Goal: Information Seeking & Learning: Learn about a topic

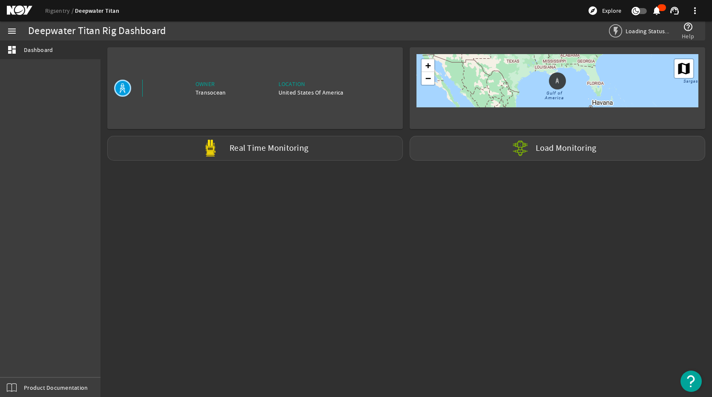
click at [281, 150] on label "Real Time Monitoring" at bounding box center [269, 148] width 79 height 9
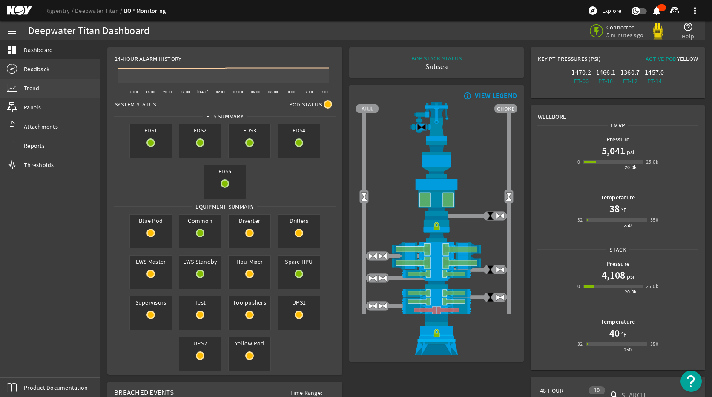
click at [39, 87] on link "Trend" at bounding box center [50, 88] width 100 height 19
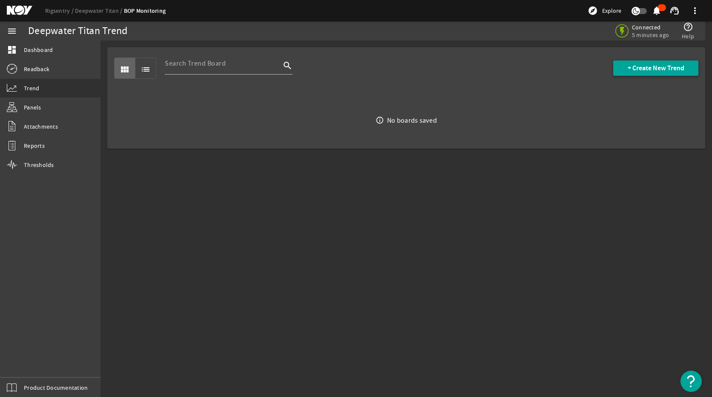
click at [649, 75] on span at bounding box center [655, 68] width 85 height 20
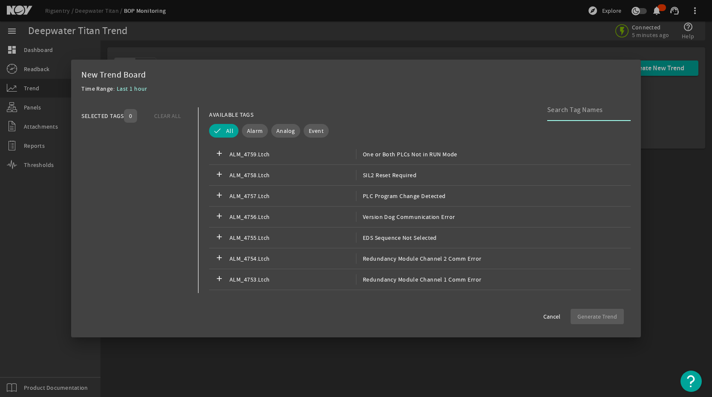
click at [568, 113] on input at bounding box center [585, 110] width 77 height 10
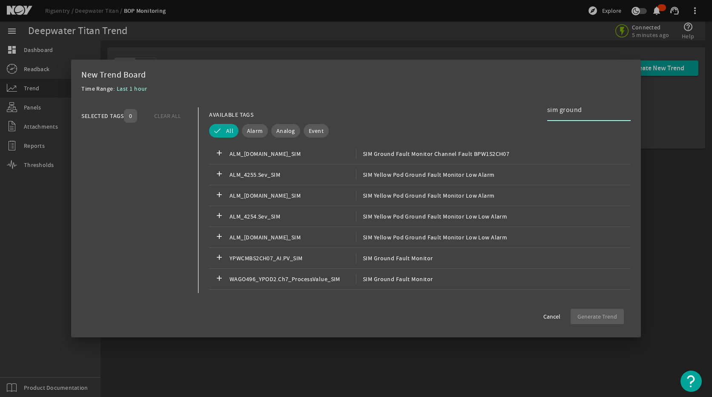
scroll to position [383, 0]
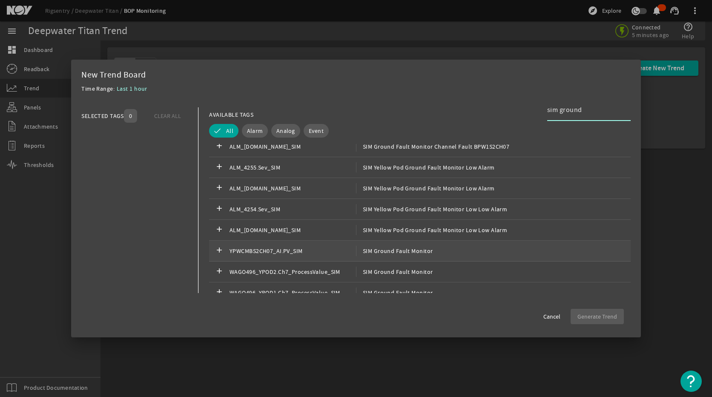
type input "sim ground"
click at [433, 248] on div "add YPWCMBS2CH07_AI.PV_SIM SIM Ground Fault Monitor" at bounding box center [420, 251] width 422 height 21
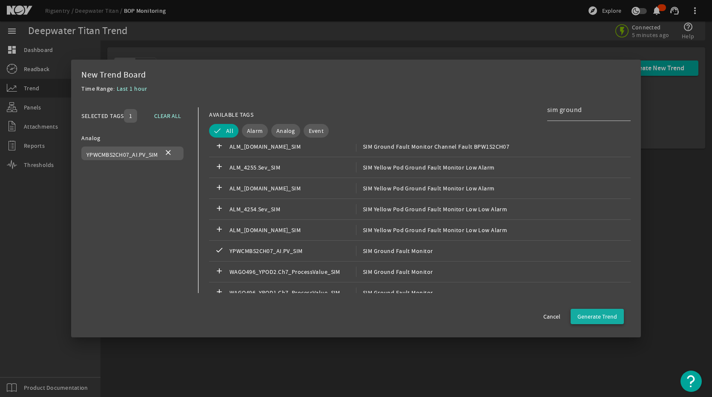
click at [594, 314] on span "Generate Trend" at bounding box center [597, 316] width 40 height 9
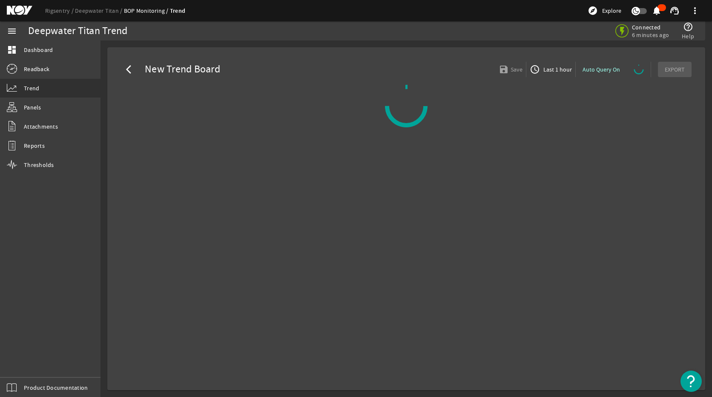
select select "ALL"
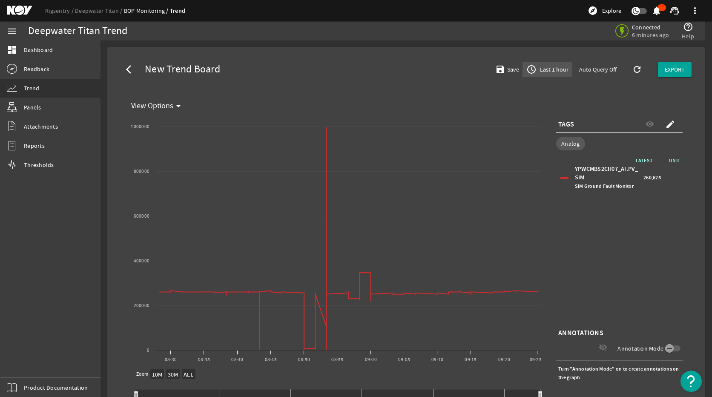
click at [546, 65] on span "Last 1 hour" at bounding box center [553, 69] width 30 height 9
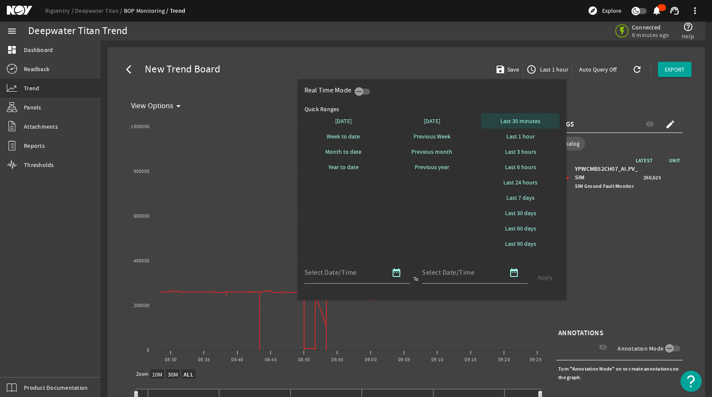
click at [523, 119] on span "Last 30 minutes" at bounding box center [520, 121] width 40 height 9
select select "10M"
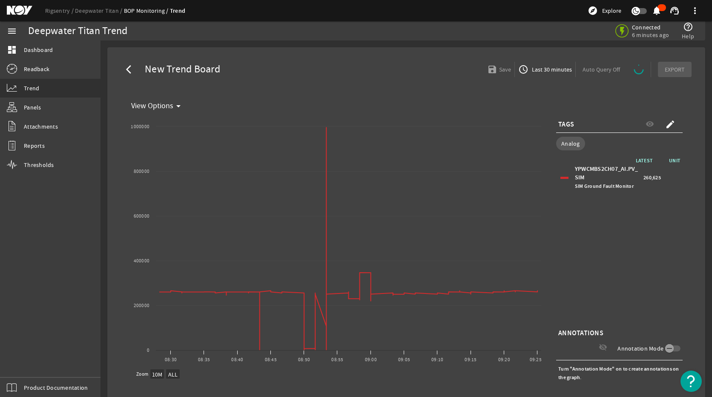
click at [523, 70] on mat-icon "access_time" at bounding box center [523, 69] width 10 height 10
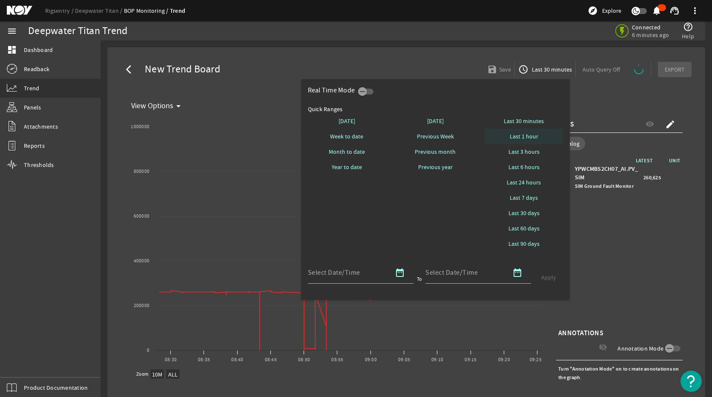
click at [530, 138] on span "Last 1 hour" at bounding box center [524, 136] width 29 height 9
select select "10M"
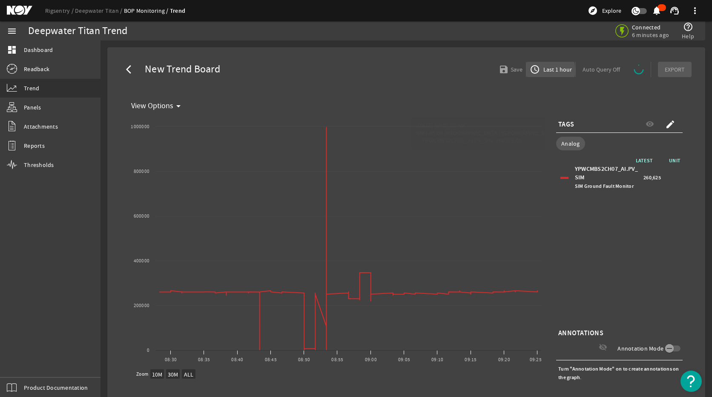
click at [532, 71] on mat-icon "access_time" at bounding box center [535, 69] width 10 height 10
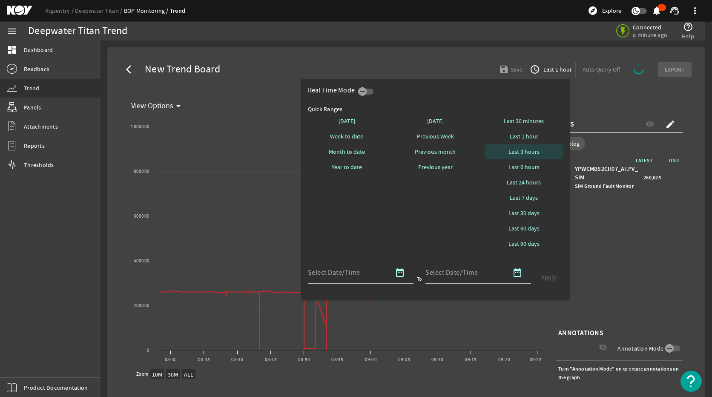
click at [526, 152] on span "Last 3 hours" at bounding box center [523, 151] width 31 height 9
select select "10M"
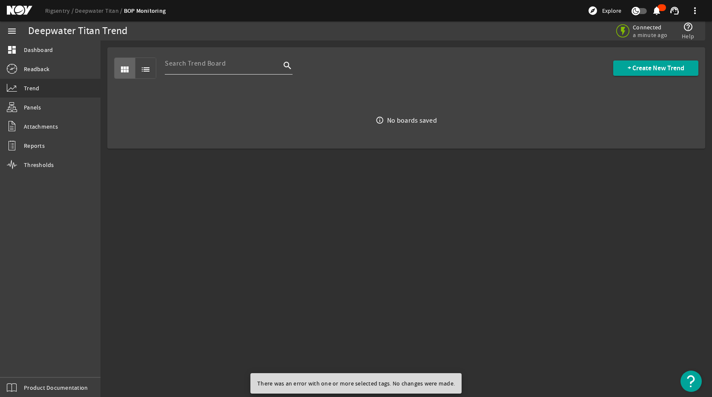
click at [205, 72] on div at bounding box center [223, 63] width 116 height 22
click at [656, 65] on span "+ Create New Trend" at bounding box center [656, 68] width 57 height 9
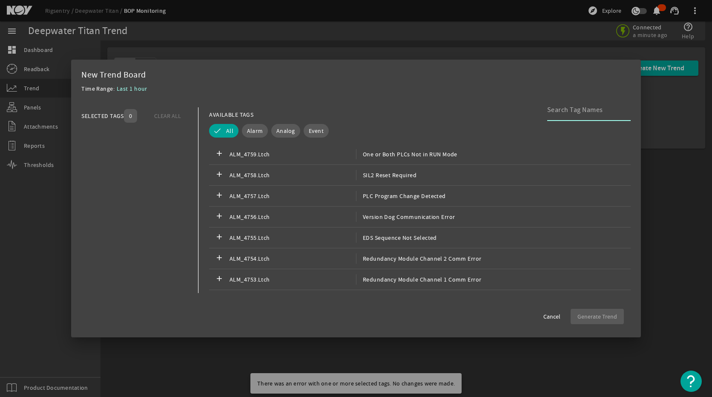
click at [571, 110] on input at bounding box center [585, 110] width 77 height 10
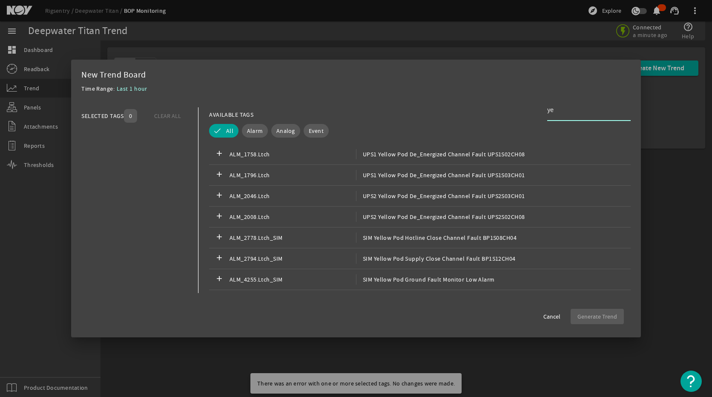
type input "y"
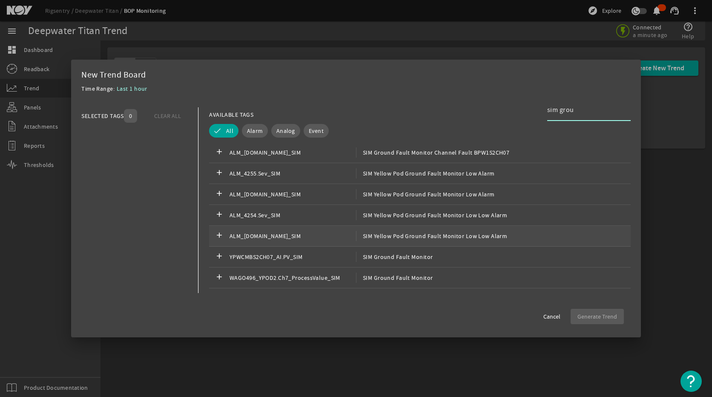
scroll to position [426, 0]
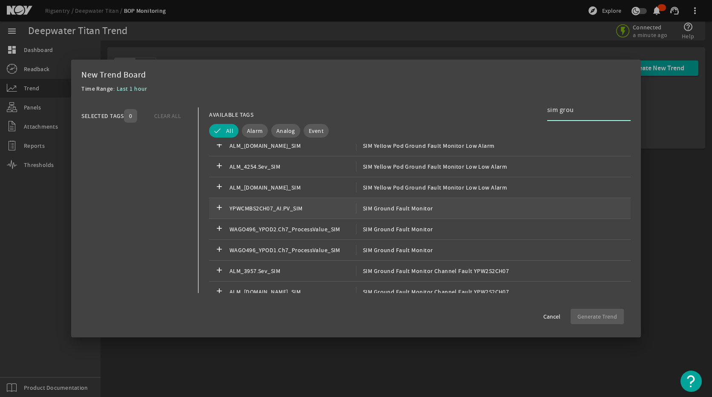
type input "sim grou"
click at [411, 209] on span "SIM Ground Fault Monitor" at bounding box center [394, 208] width 77 height 10
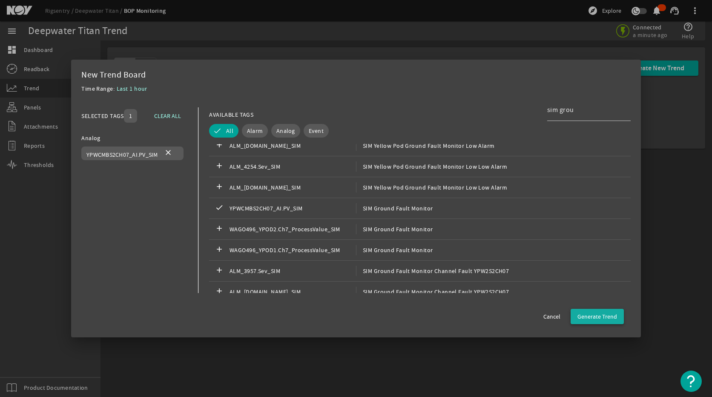
click at [597, 313] on span "Generate Trend" at bounding box center [597, 316] width 40 height 9
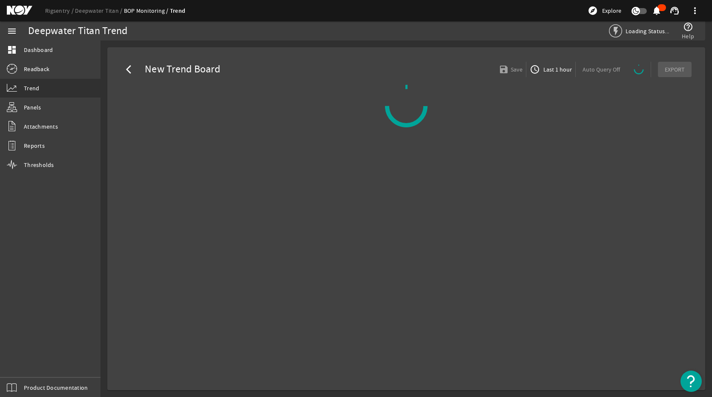
select select "ALL"
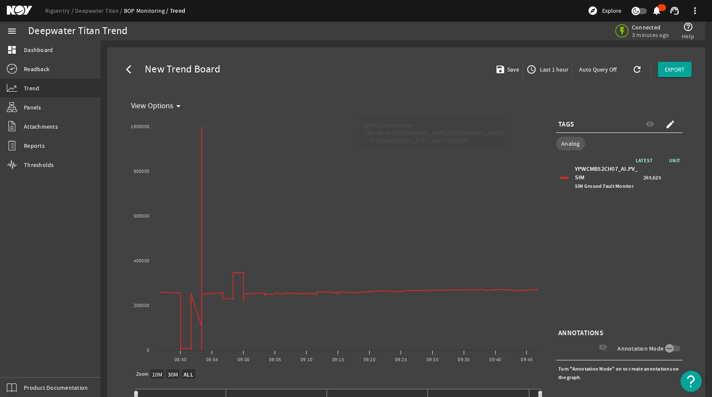
click at [546, 70] on span "Last 1 hour" at bounding box center [553, 69] width 30 height 9
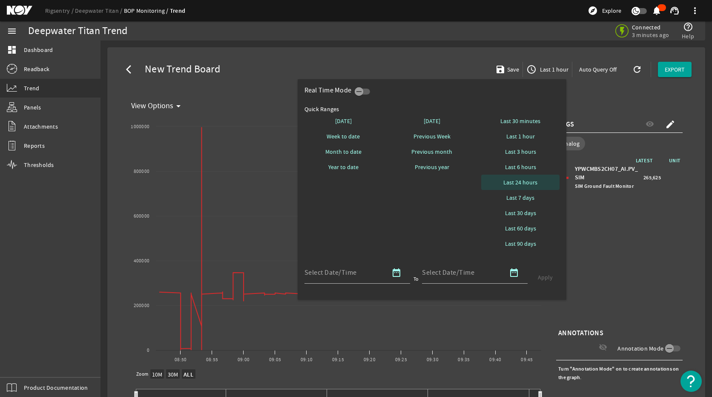
click at [532, 177] on span at bounding box center [520, 182] width 78 height 20
select select "10M"
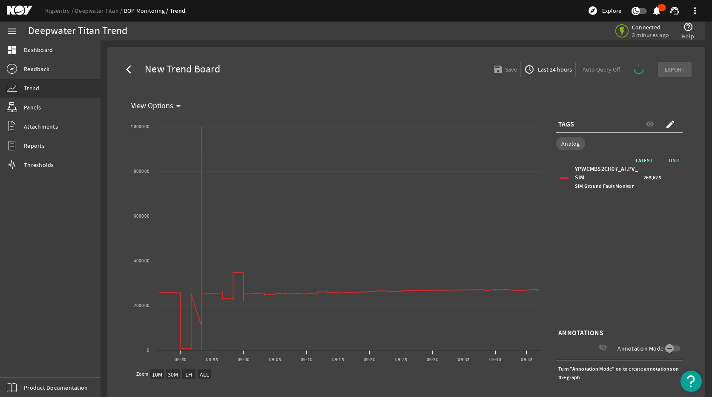
click at [643, 179] on span "265,625" at bounding box center [651, 177] width 17 height 9
click at [542, 71] on span "Last 24 hours" at bounding box center [554, 69] width 36 height 9
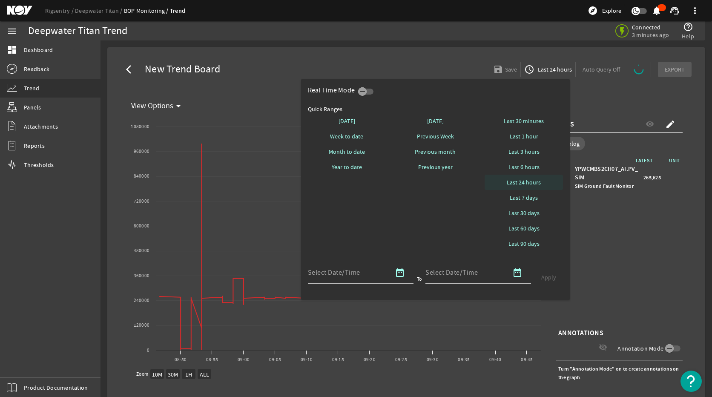
click at [537, 178] on span at bounding box center [524, 182] width 78 height 20
select select "10M"
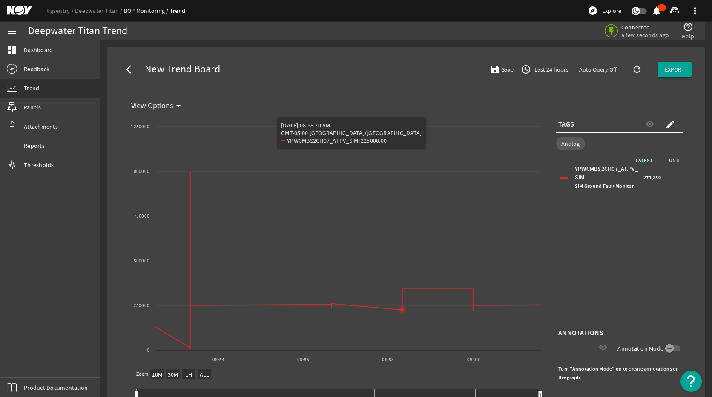
click at [409, 287] on icon "Chart title" at bounding box center [367, 261] width 495 height 178
click at [553, 70] on span "Last 24 hours" at bounding box center [551, 69] width 36 height 9
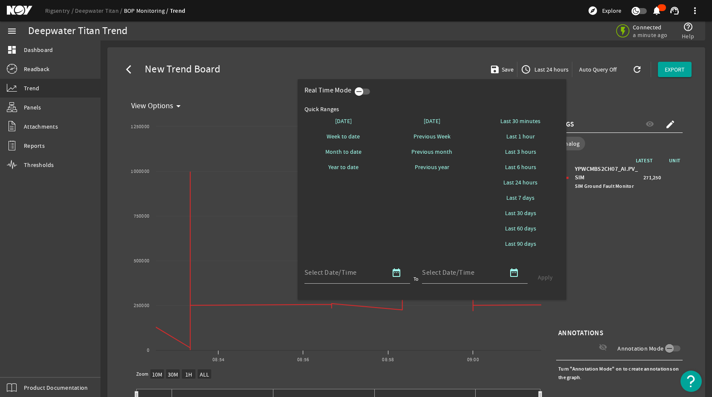
click at [362, 90] on icon "button" at bounding box center [359, 92] width 8 height 8
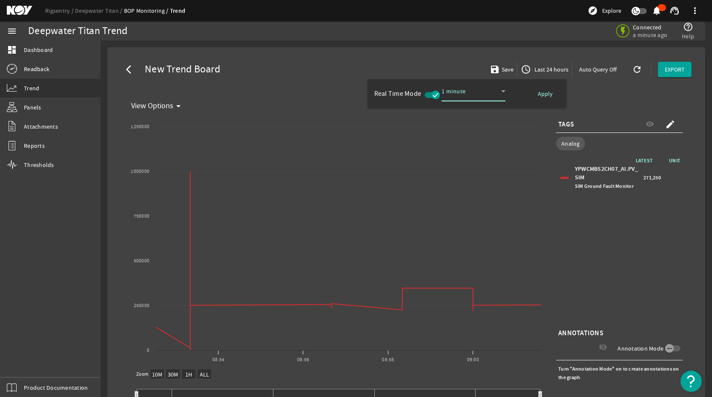
click at [498, 88] on div "1 minute" at bounding box center [472, 91] width 60 height 10
click at [471, 161] on mat-option "15 minutes" at bounding box center [474, 171] width 64 height 20
click at [543, 91] on span "Apply" at bounding box center [545, 93] width 15 height 9
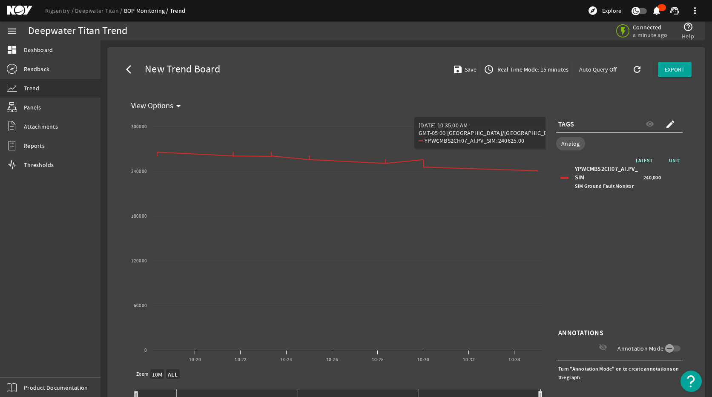
select select "ALL"
click at [512, 69] on span "Real Time Mode: 15 minutes" at bounding box center [532, 69] width 73 height 9
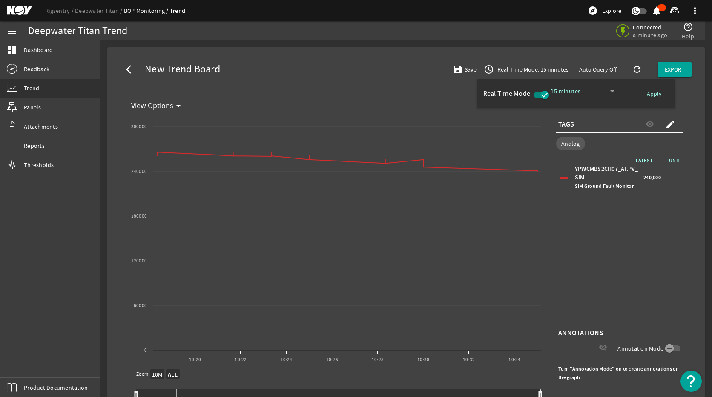
click at [539, 92] on span "button" at bounding box center [541, 95] width 15 height 6
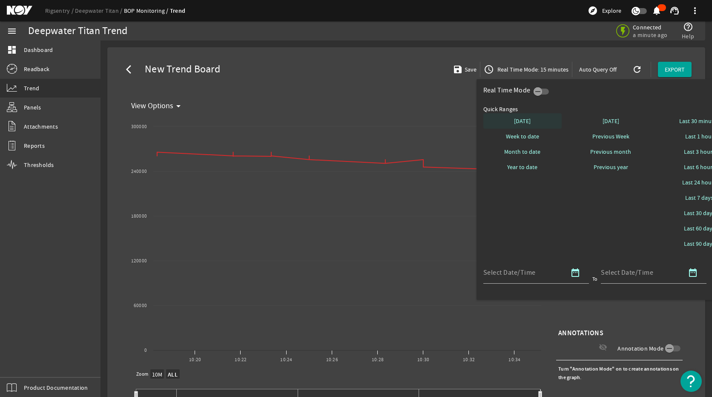
click at [535, 119] on span at bounding box center [522, 121] width 78 height 20
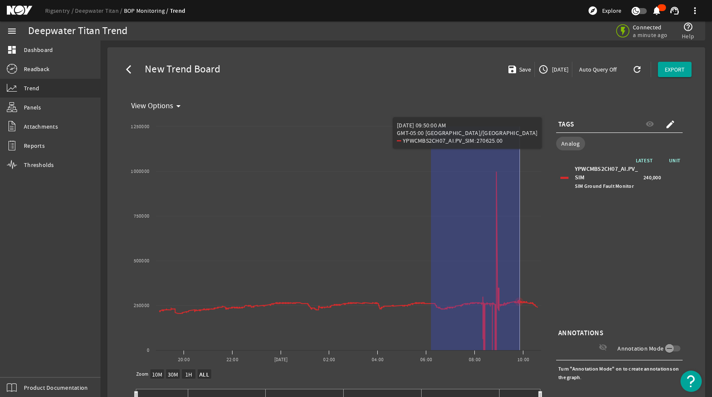
drag, startPoint x: 431, startPoint y: 211, endPoint x: 520, endPoint y: 326, distance: 145.4
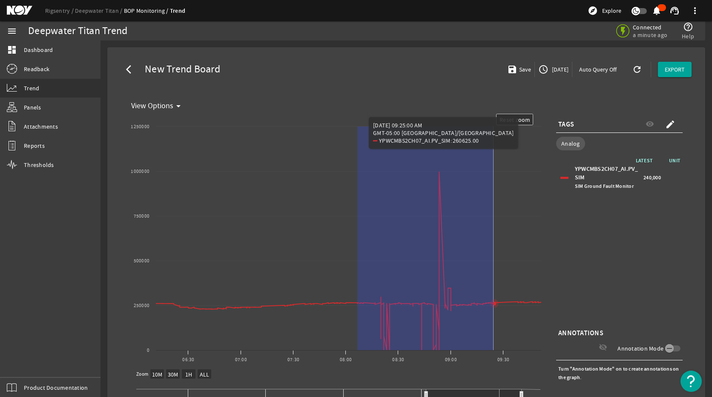
drag, startPoint x: 357, startPoint y: 201, endPoint x: 494, endPoint y: 310, distance: 174.2
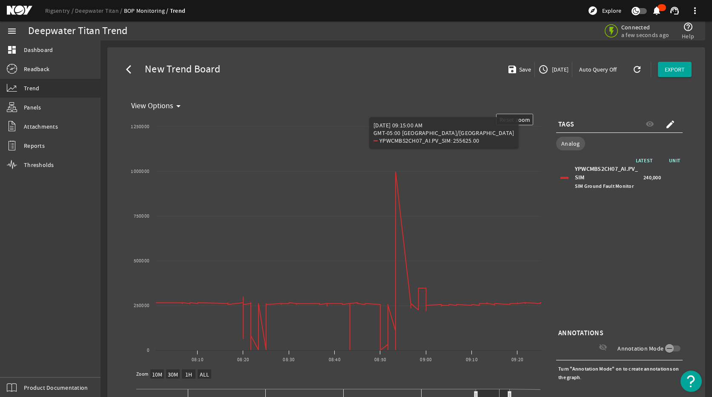
click at [520, 117] on text "Reset zoom" at bounding box center [514, 120] width 31 height 8
select select "ALL"
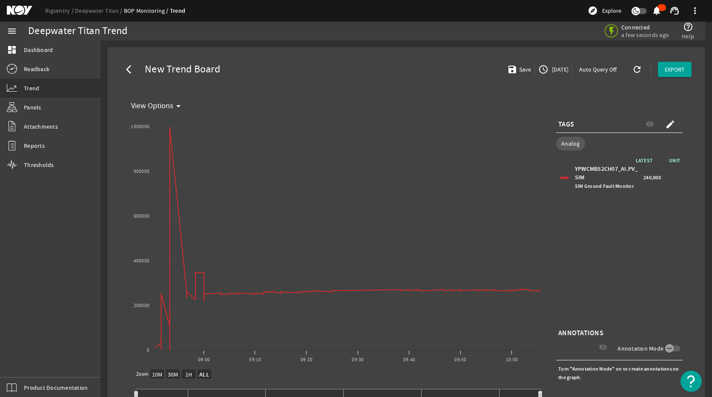
click at [558, 73] on span "[DATE]" at bounding box center [559, 69] width 18 height 9
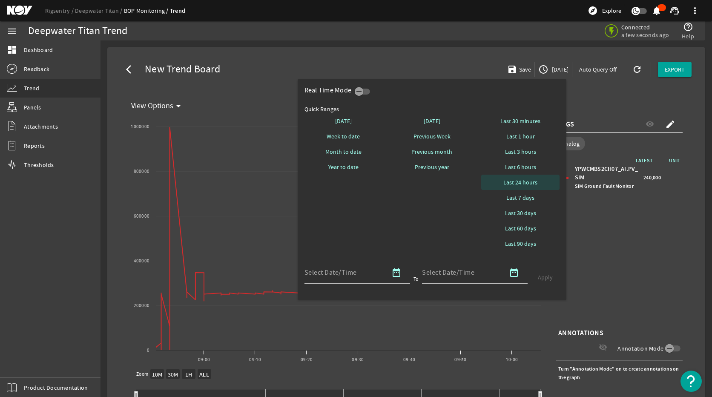
click at [534, 182] on span "Last 24 hours" at bounding box center [520, 182] width 34 height 9
select select "10M"
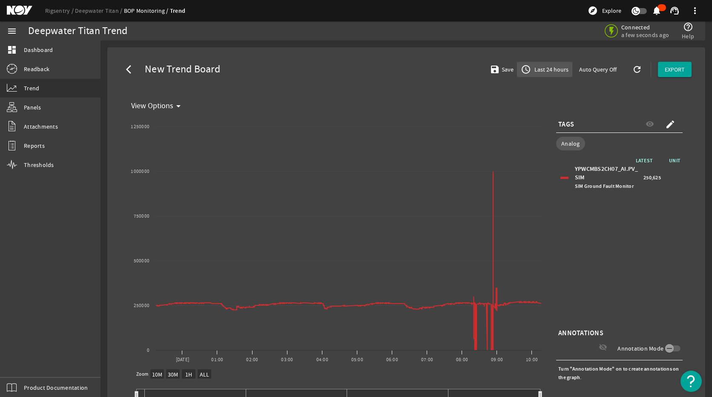
click at [549, 70] on span "Last 24 hours" at bounding box center [551, 69] width 36 height 9
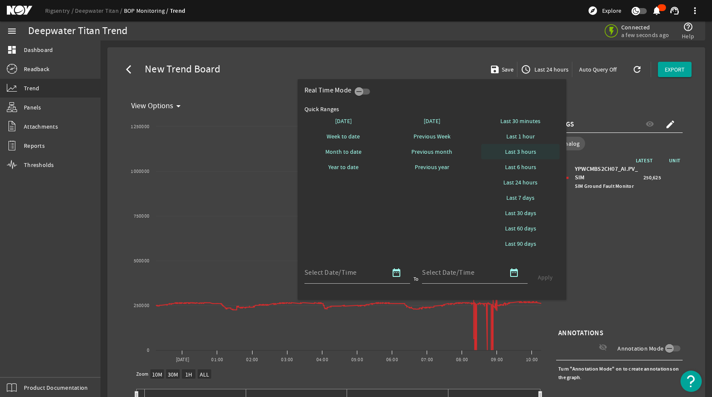
click at [538, 153] on span at bounding box center [520, 151] width 78 height 20
select select "10M"
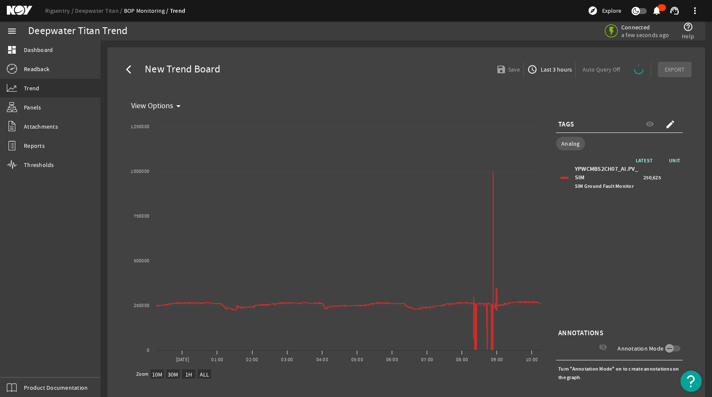
click at [607, 241] on div "LATEST UNIT YPWCMBS2CH07_AI.PV_SIM SIM Ground Fault Monitor 250,625" at bounding box center [619, 241] width 126 height 170
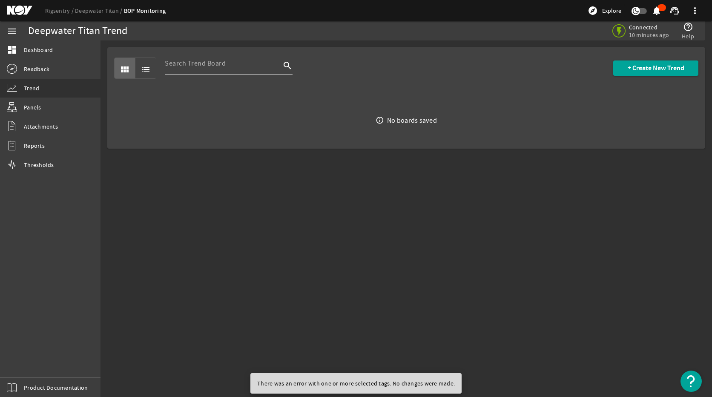
drag, startPoint x: 497, startPoint y: 292, endPoint x: 495, endPoint y: 281, distance: 11.7
click at [497, 292] on mat-sidenav-content "Deepwater Titan Trend Connected 10 minutes ago help_outline Help view_module li…" at bounding box center [405, 218] width 611 height 356
click at [620, 71] on span at bounding box center [655, 68] width 85 height 20
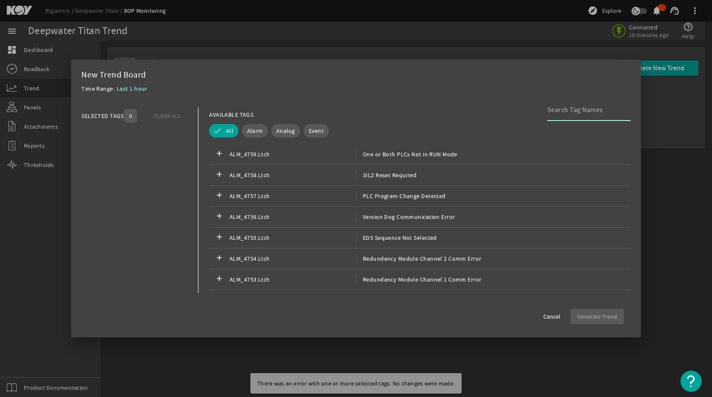
drag, startPoint x: 565, startPoint y: 114, endPoint x: 527, endPoint y: 94, distance: 43.2
click at [565, 113] on input at bounding box center [585, 110] width 77 height 10
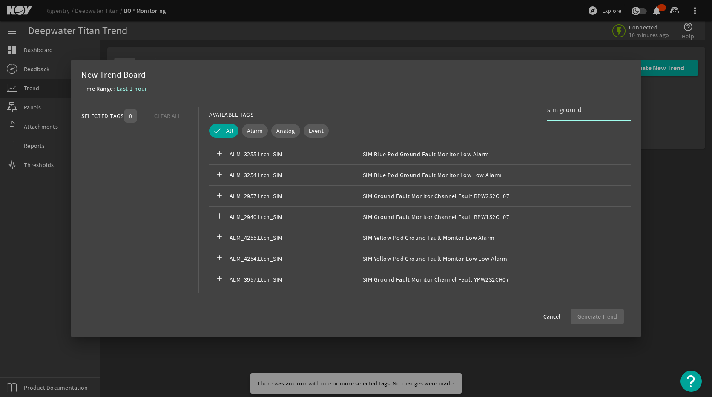
type input "sim ground"
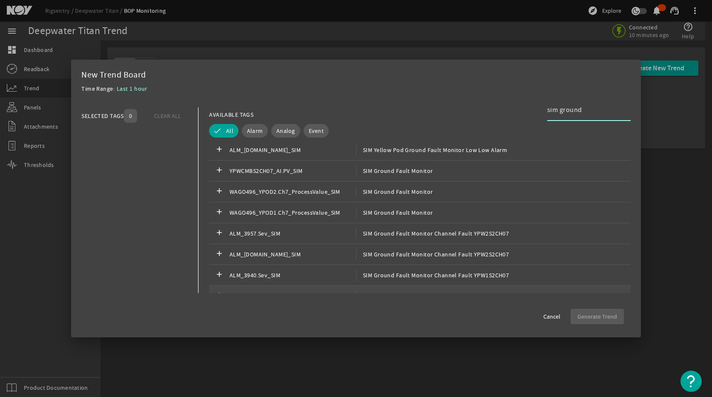
scroll to position [388, 0]
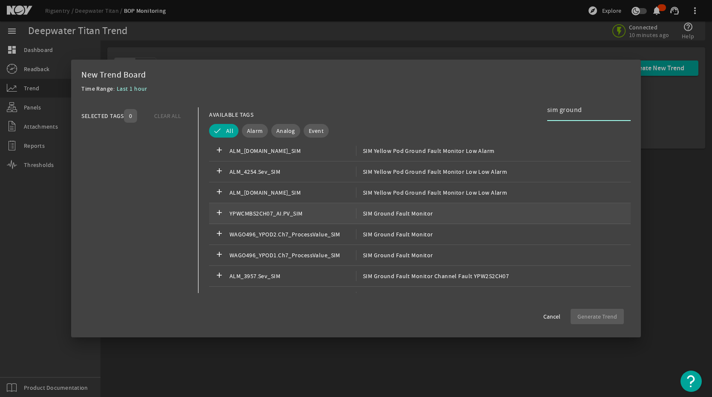
click at [360, 221] on div "add YPWCMBS2CH07_AI.PV_SIM SIM Ground Fault Monitor" at bounding box center [420, 213] width 422 height 21
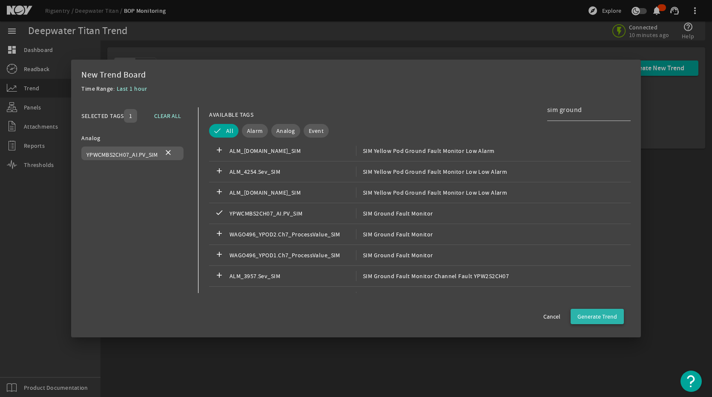
click at [600, 319] on span "Generate Trend" at bounding box center [597, 316] width 40 height 9
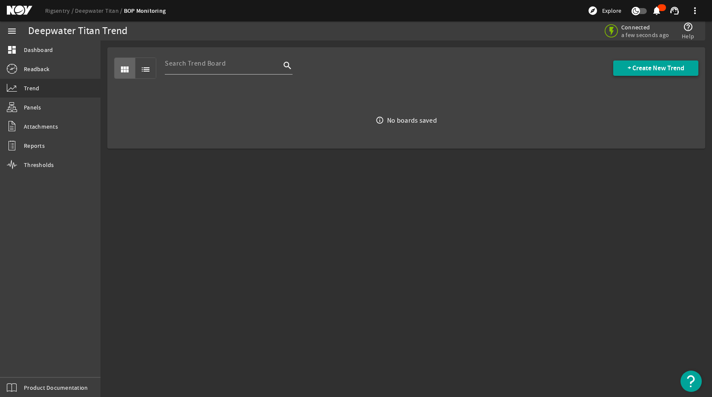
click at [634, 69] on span "+ Create New Trend" at bounding box center [656, 68] width 57 height 9
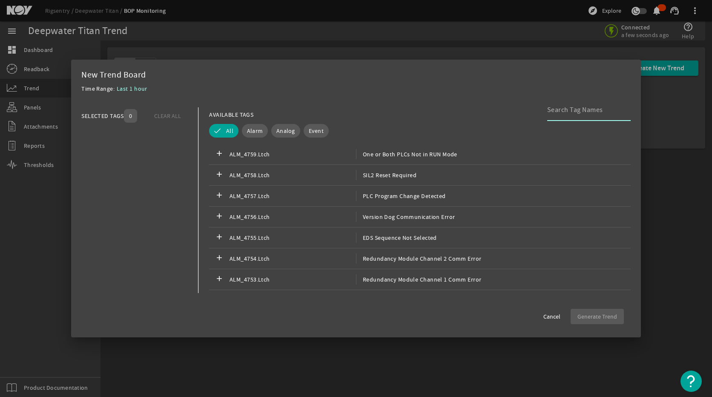
click at [570, 108] on input at bounding box center [585, 110] width 77 height 10
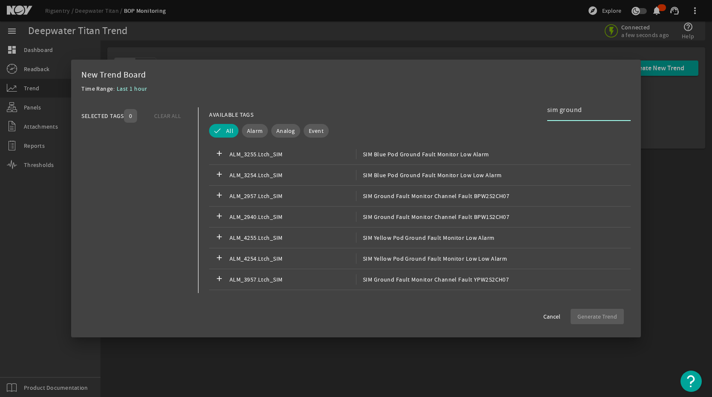
type input "sim ground"
click at [273, 134] on button "Analog" at bounding box center [285, 131] width 29 height 14
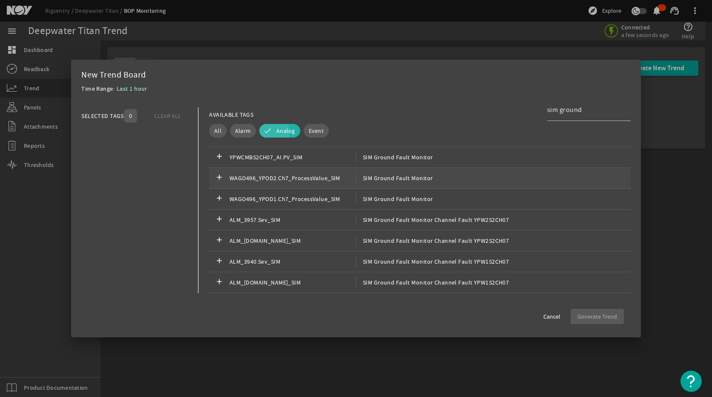
scroll to position [310, 0]
click at [377, 151] on div "add YPWCMBS2CH07_AI.PV_SIM SIM Ground Fault Monitor" at bounding box center [420, 157] width 422 height 21
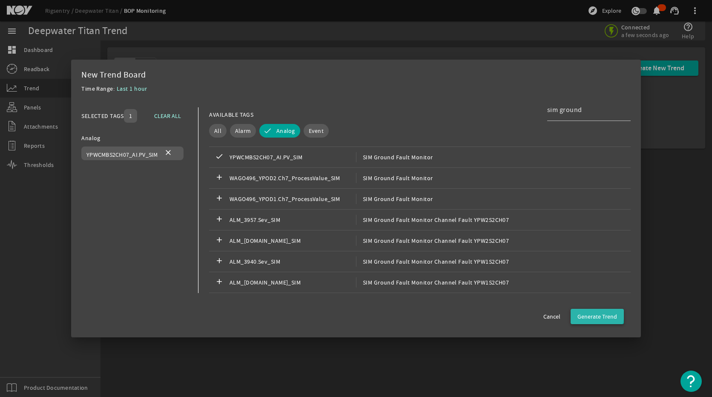
click at [582, 310] on span "button" at bounding box center [597, 316] width 53 height 20
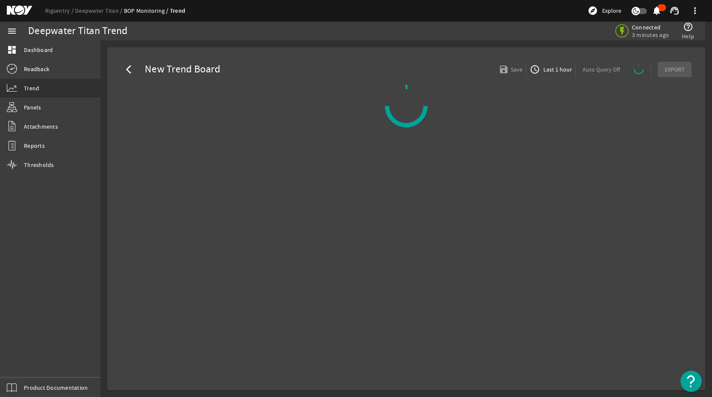
select select "ALL"
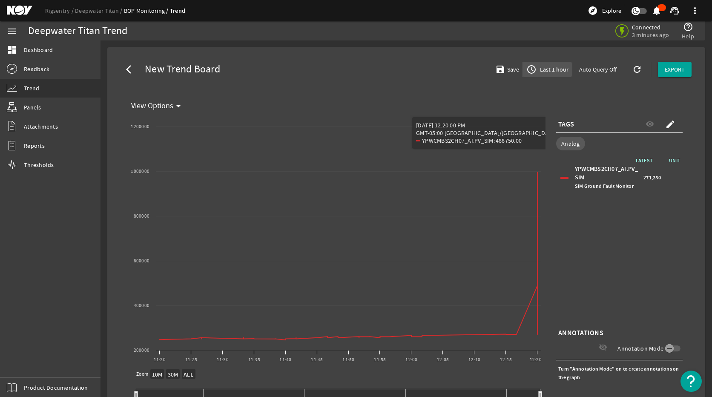
click at [543, 75] on span "button" at bounding box center [547, 69] width 49 height 20
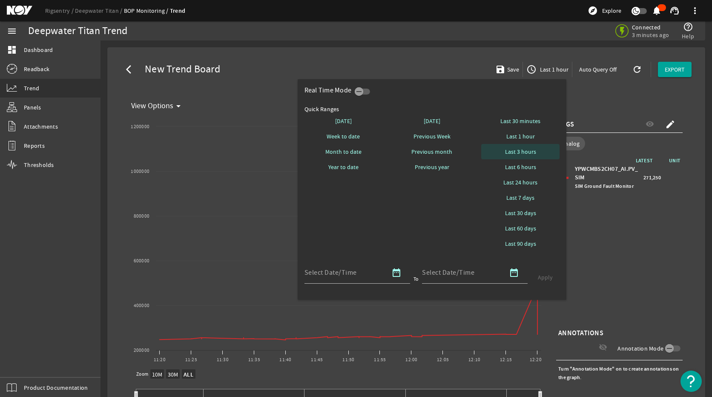
click at [516, 155] on span "Last 3 hours" at bounding box center [520, 151] width 31 height 9
select select "10M"
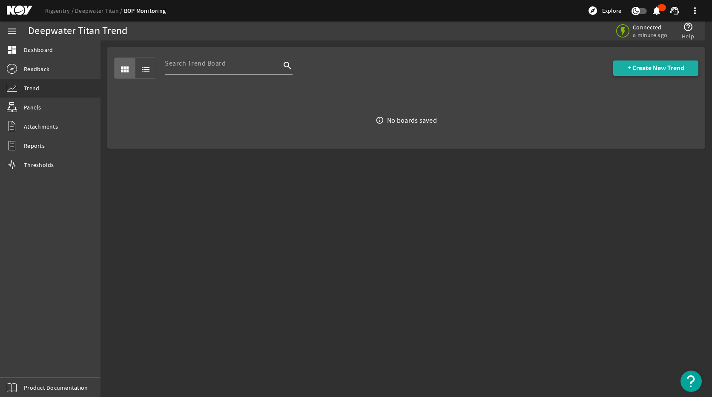
click at [658, 68] on span "+ Create New Trend" at bounding box center [656, 68] width 57 height 9
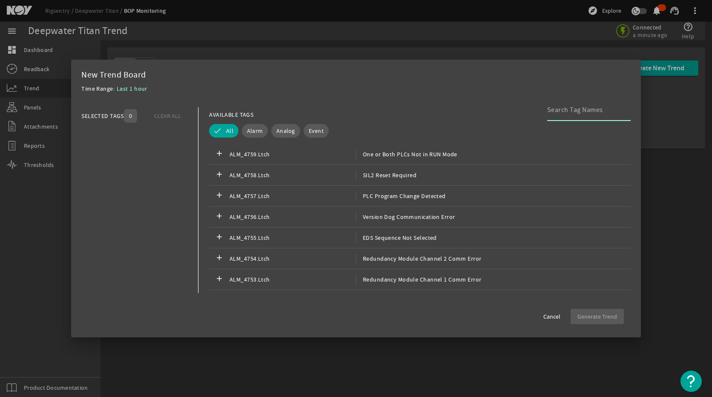
click at [568, 112] on input at bounding box center [585, 110] width 77 height 10
type input "y"
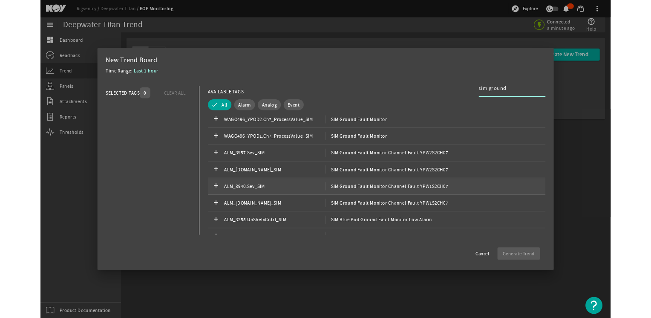
scroll to position [347, 0]
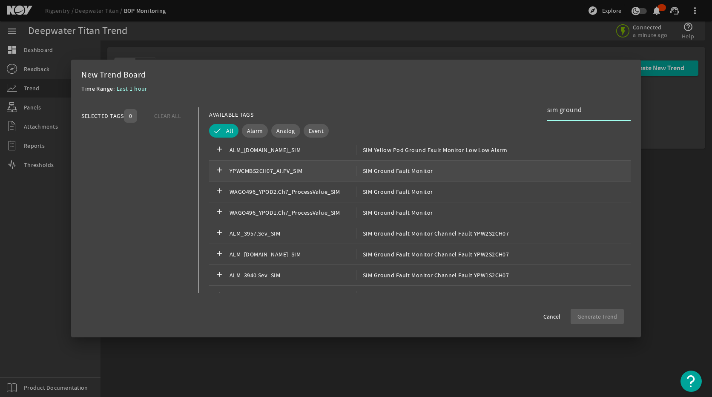
type input "sim ground"
click at [465, 170] on div "add YPWCMBS2CH07_AI.PV_SIM SIM Ground Fault Monitor" at bounding box center [420, 171] width 422 height 21
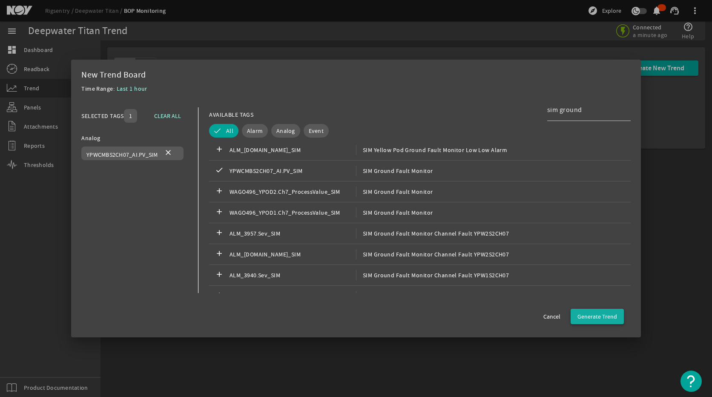
click at [601, 315] on span "Generate Trend" at bounding box center [597, 316] width 40 height 9
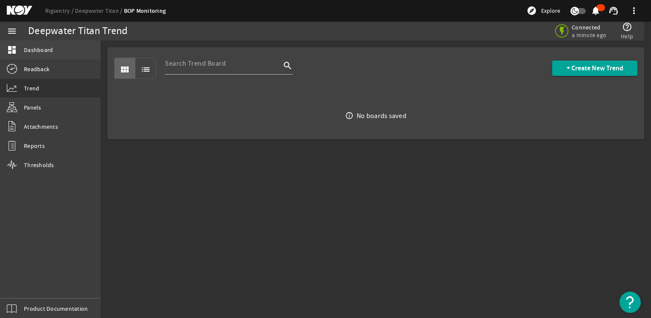
click at [33, 40] on div "Deepwater Titan Trend" at bounding box center [182, 30] width 308 height 19
click at [37, 49] on span "Dashboard" at bounding box center [38, 50] width 29 height 9
